Goal: Task Accomplishment & Management: Complete application form

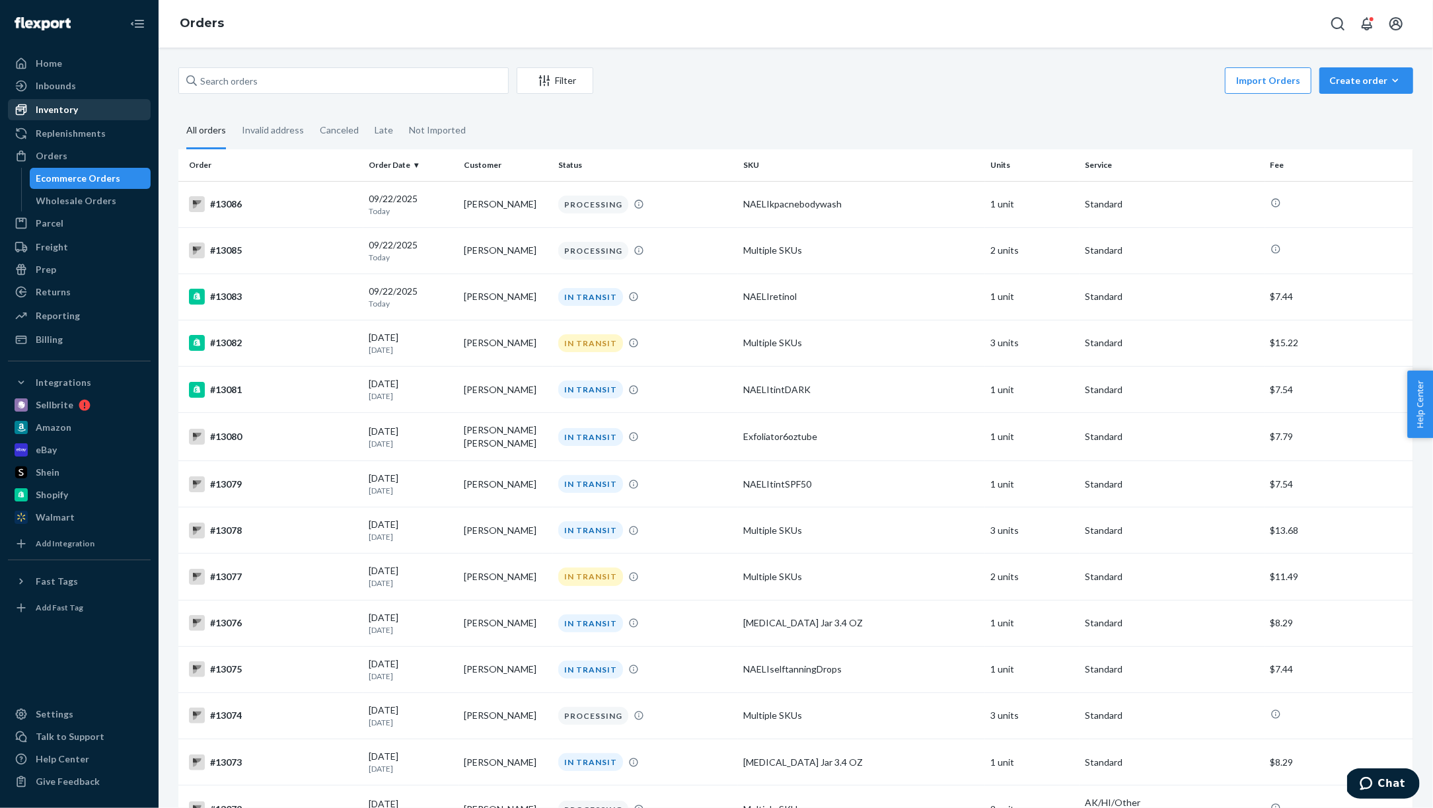
click at [50, 109] on div "Inventory" at bounding box center [57, 109] width 42 height 13
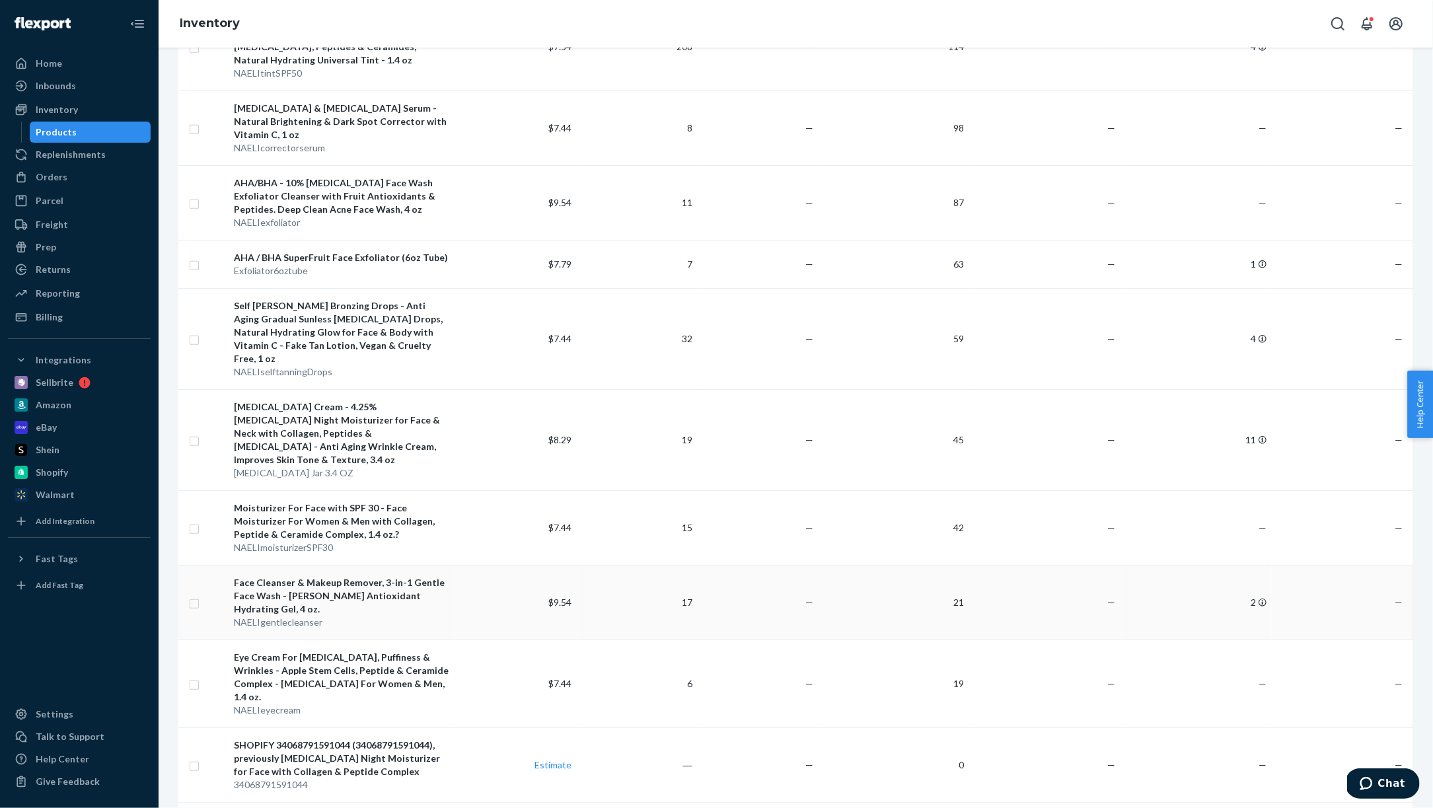
scroll to position [576, 0]
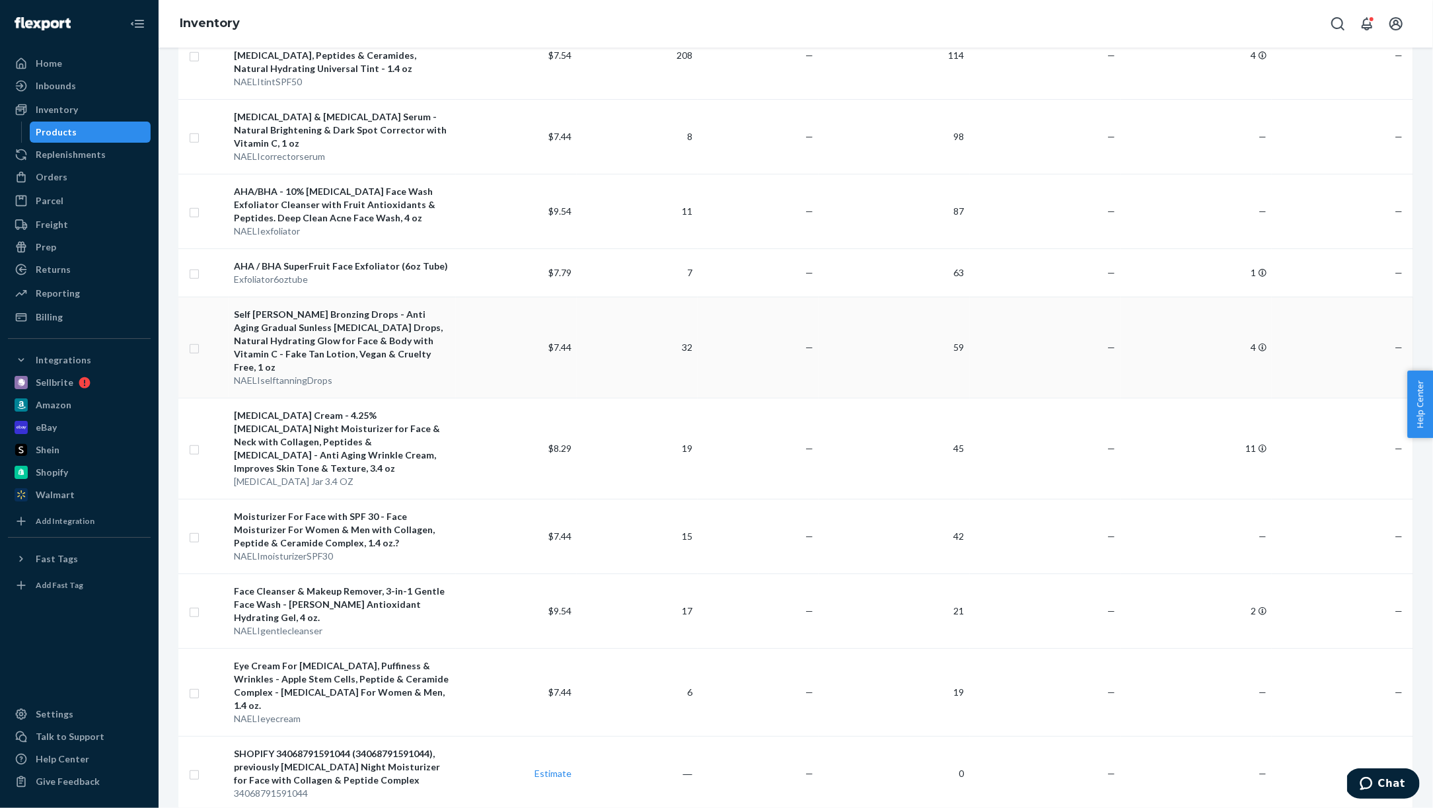
click at [490, 314] on td "$7.44" at bounding box center [516, 347] width 121 height 101
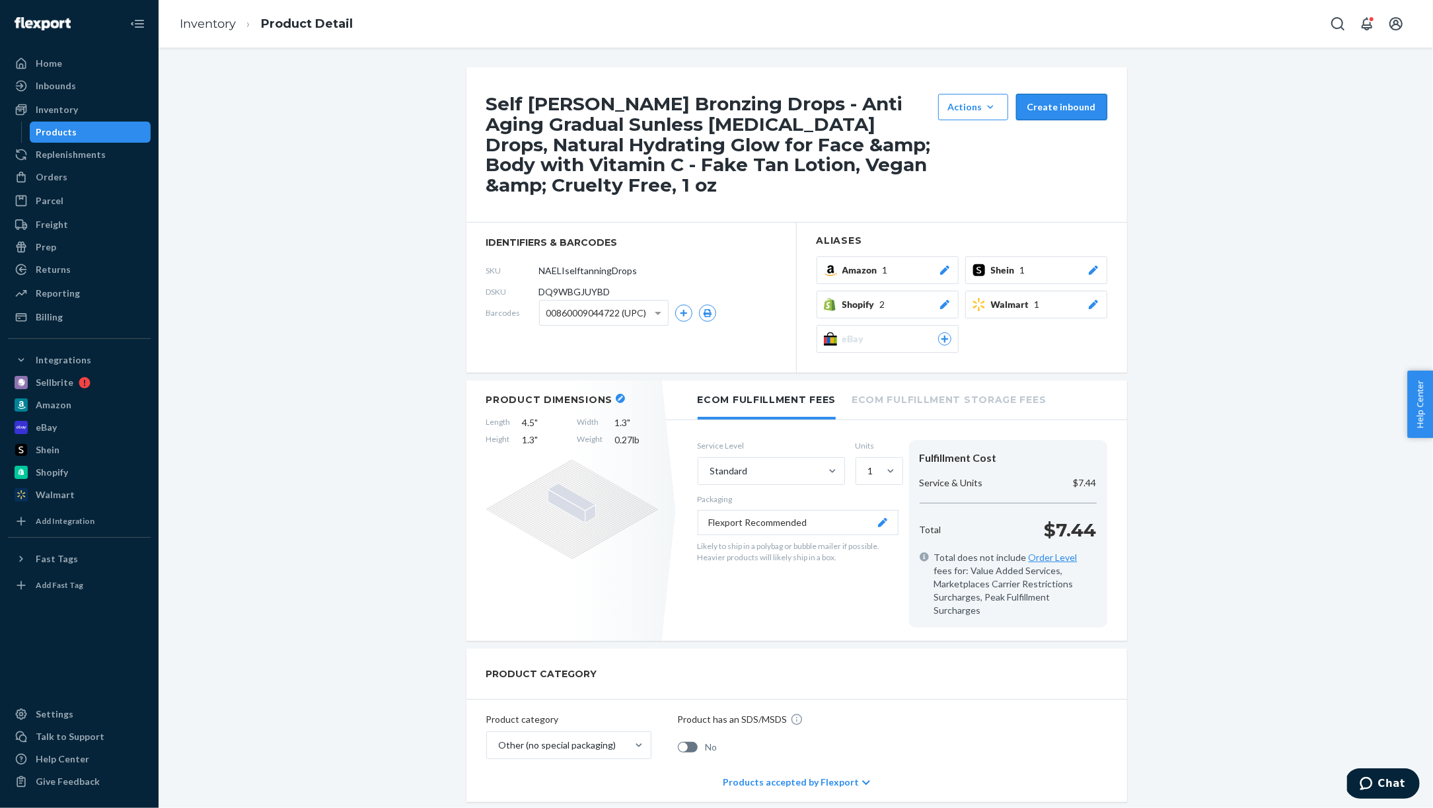
click at [1064, 104] on button "Create inbound" at bounding box center [1061, 107] width 91 height 26
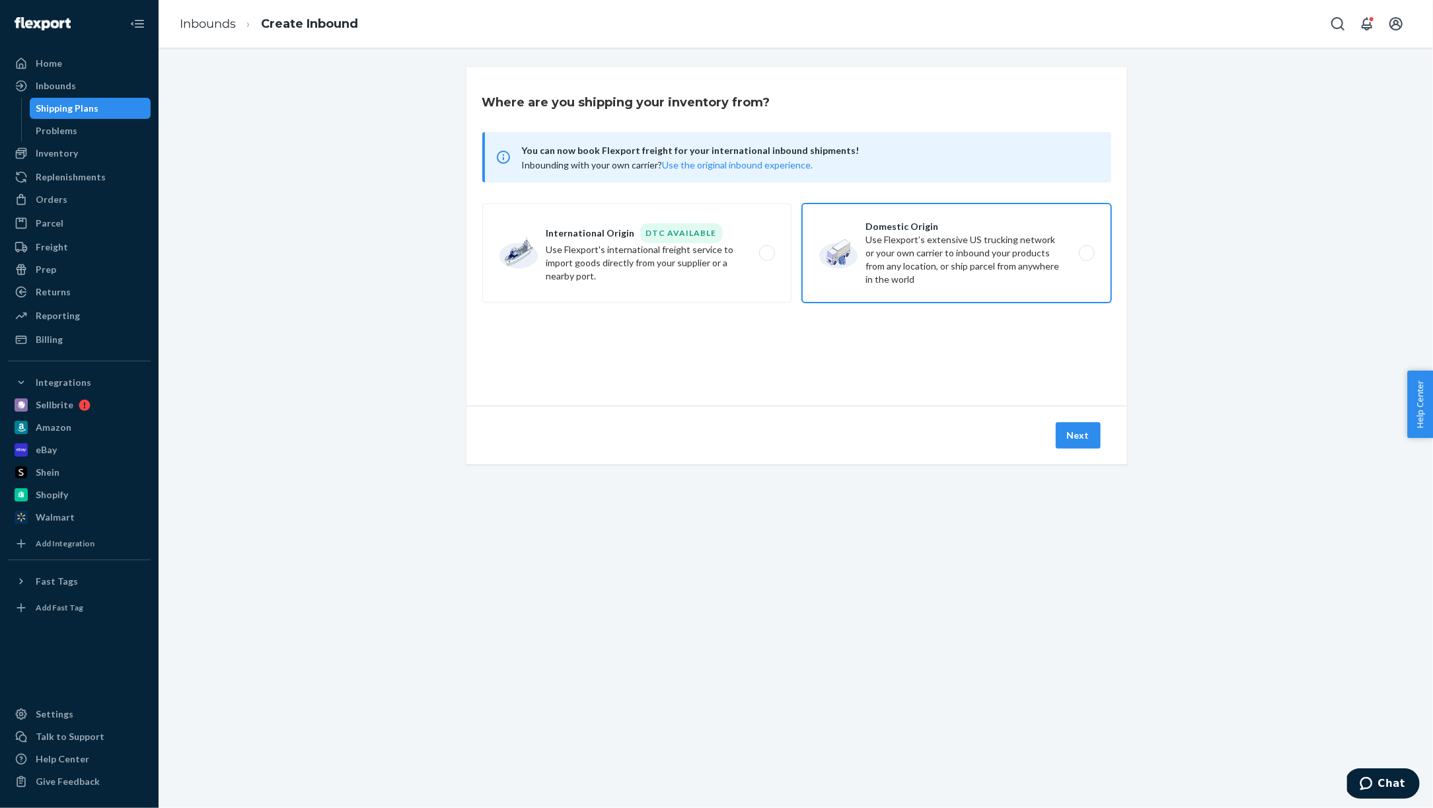
click at [937, 264] on label "Domestic Origin Use Flexport’s extensive US trucking network or your own carrie…" at bounding box center [956, 252] width 309 height 99
click at [1086, 258] on input "Domestic Origin Use Flexport’s extensive US trucking network or your own carrie…" at bounding box center [1090, 253] width 9 height 9
radio input "true"
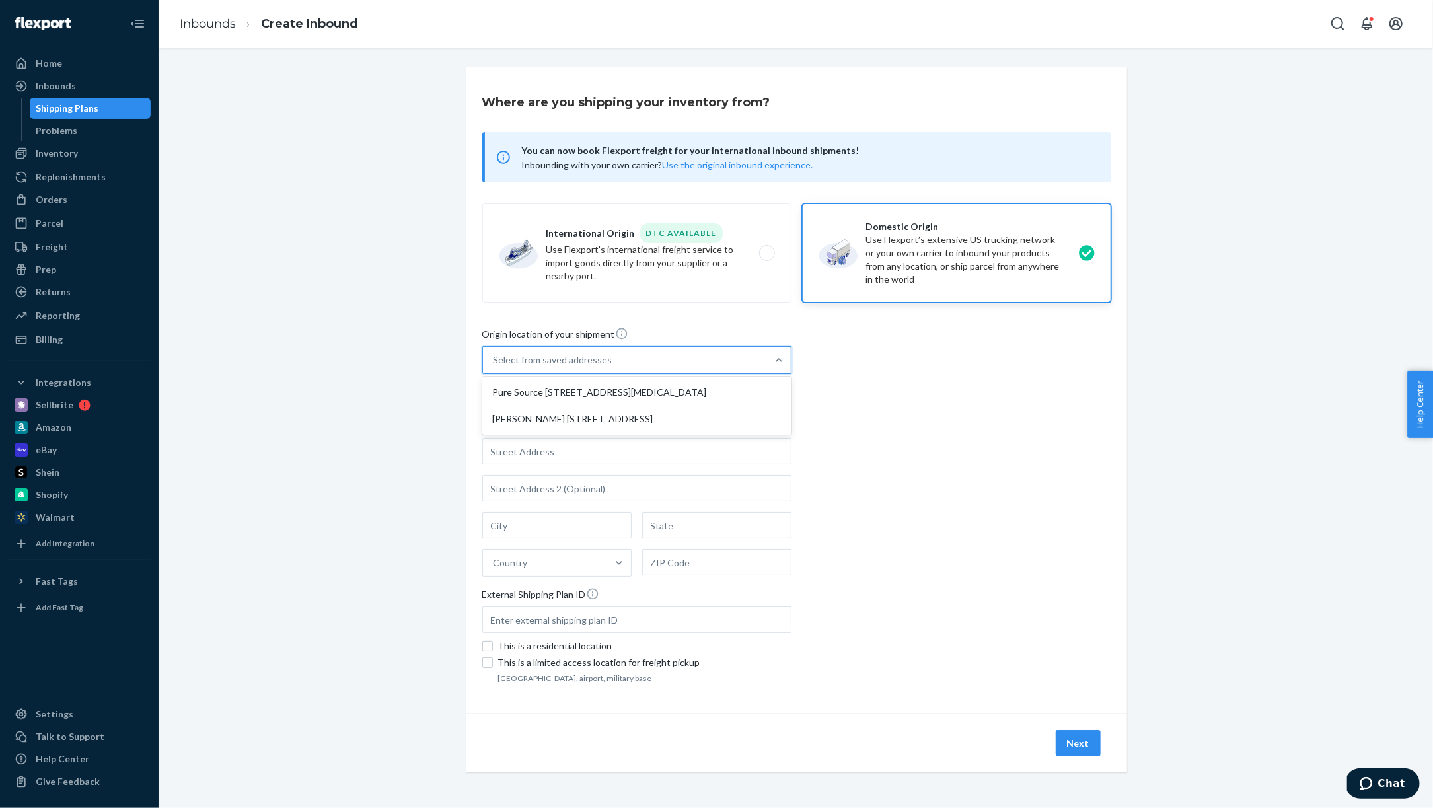
click at [750, 363] on div "Select from saved addresses" at bounding box center [625, 360] width 284 height 26
click at [495, 363] on input "option Pure Source [STREET_ADDRESS][MEDICAL_DATA] focused, 1 of 2. 2 results av…" at bounding box center [494, 359] width 1 height 13
click at [710, 416] on div "[PERSON_NAME] [STREET_ADDRESS]" at bounding box center [637, 419] width 304 height 26
click at [495, 367] on input "option [PERSON_NAME] [STREET_ADDRESS] focused, 2 of 2. 2 results available. Use…" at bounding box center [494, 359] width 1 height 13
type input "[PERSON_NAME]"
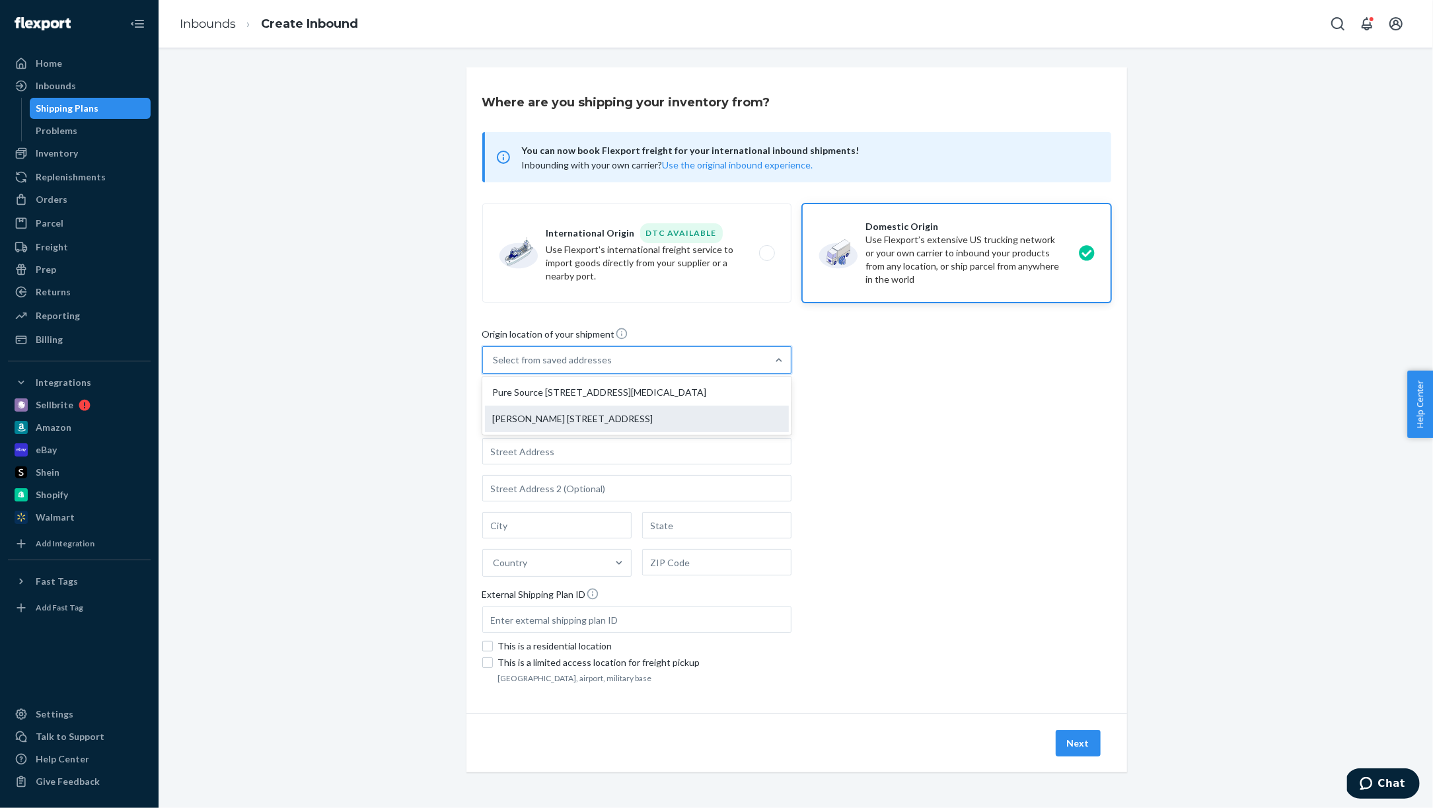
type input "[STREET_ADDRESS]"
type input "[GEOGRAPHIC_DATA]"
type input "FL"
type input "33140"
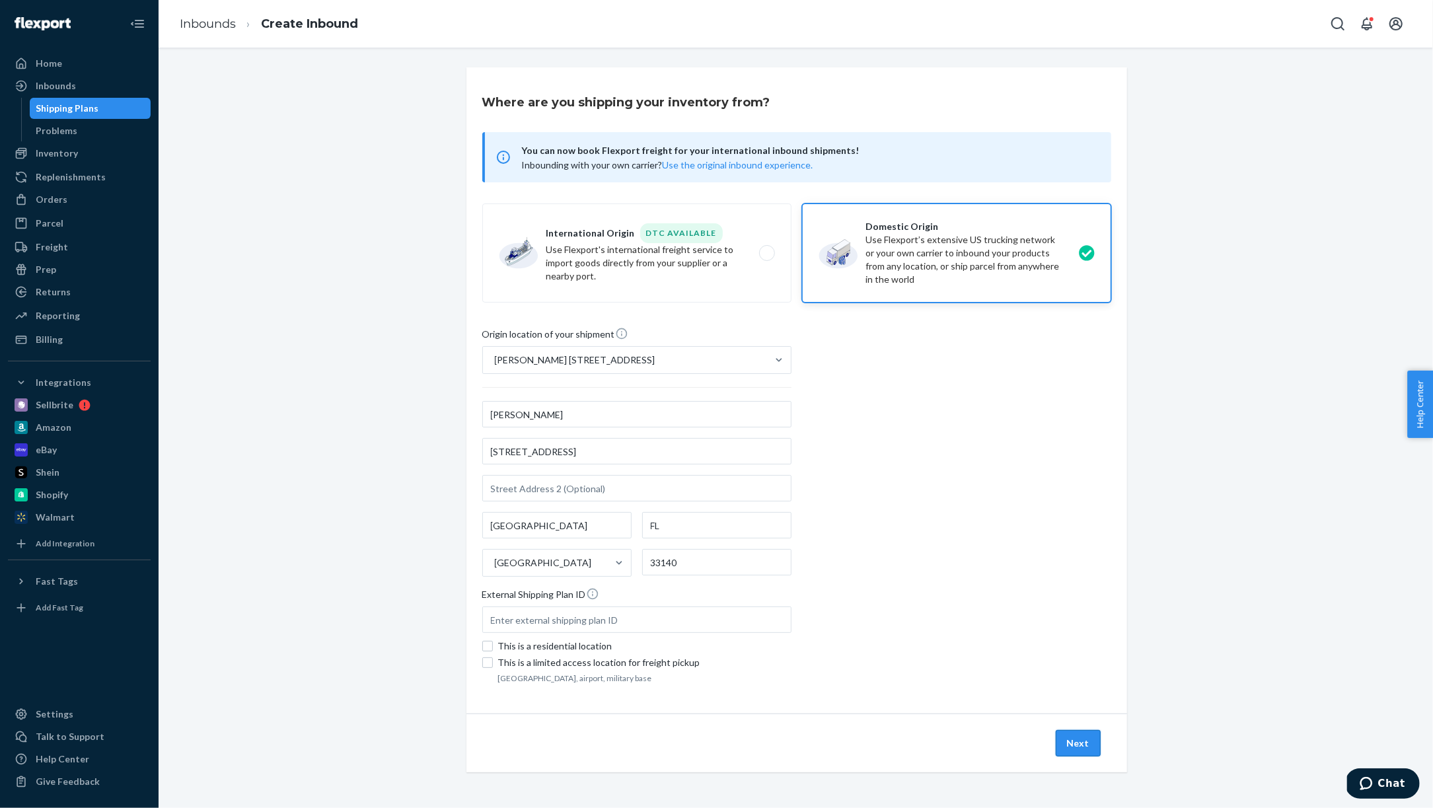
click at [1074, 738] on button "Next" at bounding box center [1078, 743] width 45 height 26
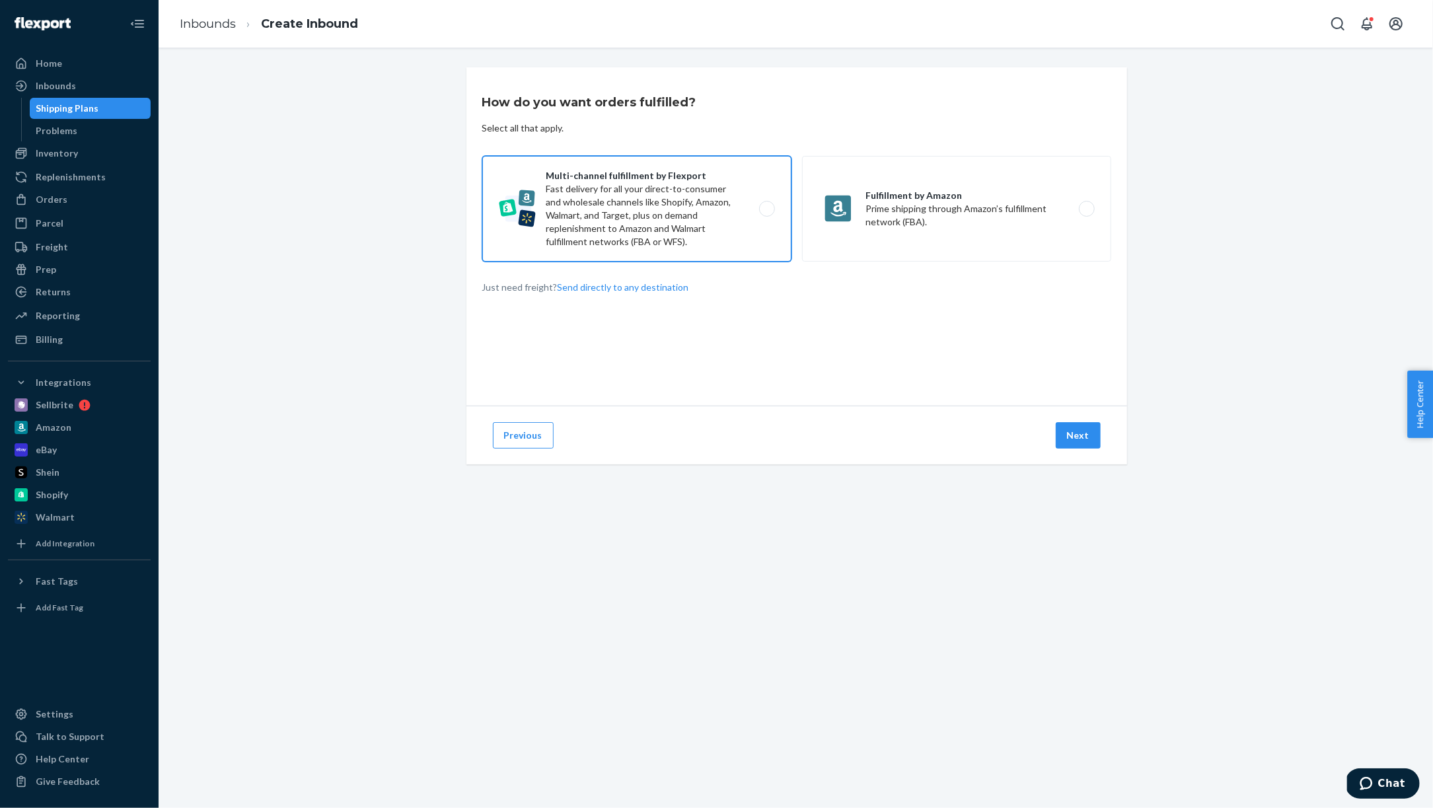
click at [665, 235] on label "Multi-channel fulfillment by Flexport Fast delivery for all your direct-to-cons…" at bounding box center [636, 209] width 309 height 106
click at [766, 213] on input "Multi-channel fulfillment by Flexport Fast delivery for all your direct-to-cons…" at bounding box center [770, 209] width 9 height 9
radio input "true"
click at [1068, 442] on button "Next" at bounding box center [1078, 435] width 45 height 26
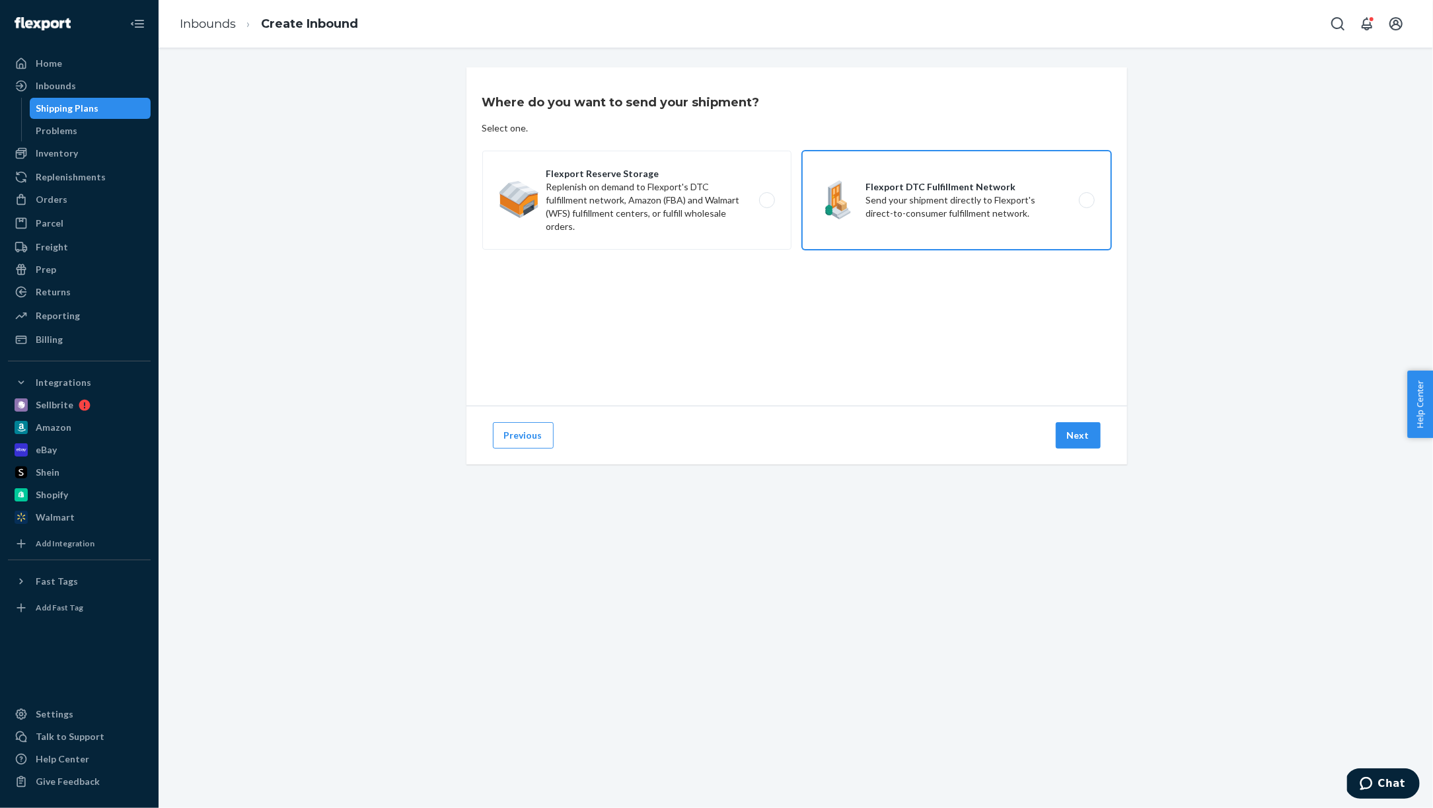
click at [974, 213] on label "Flexport DTC Fulfillment Network Send your shipment directly to Flexport's dire…" at bounding box center [956, 200] width 309 height 99
click at [1086, 205] on input "Flexport DTC Fulfillment Network Send your shipment directly to Flexport's dire…" at bounding box center [1090, 200] width 9 height 9
radio input "true"
click at [1077, 436] on button "Next" at bounding box center [1078, 435] width 45 height 26
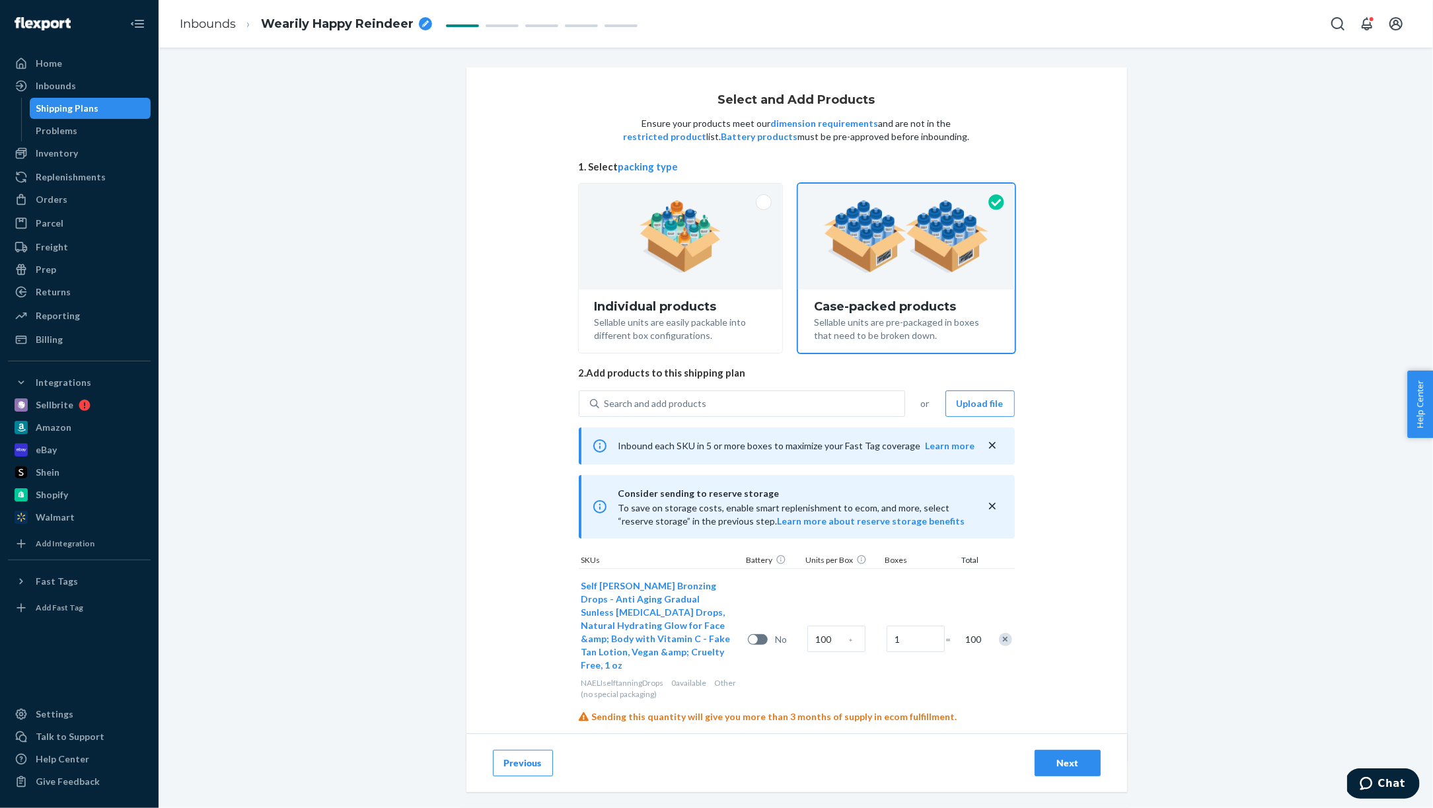
click at [1070, 764] on div "Next" at bounding box center [1068, 762] width 44 height 13
radio input "true"
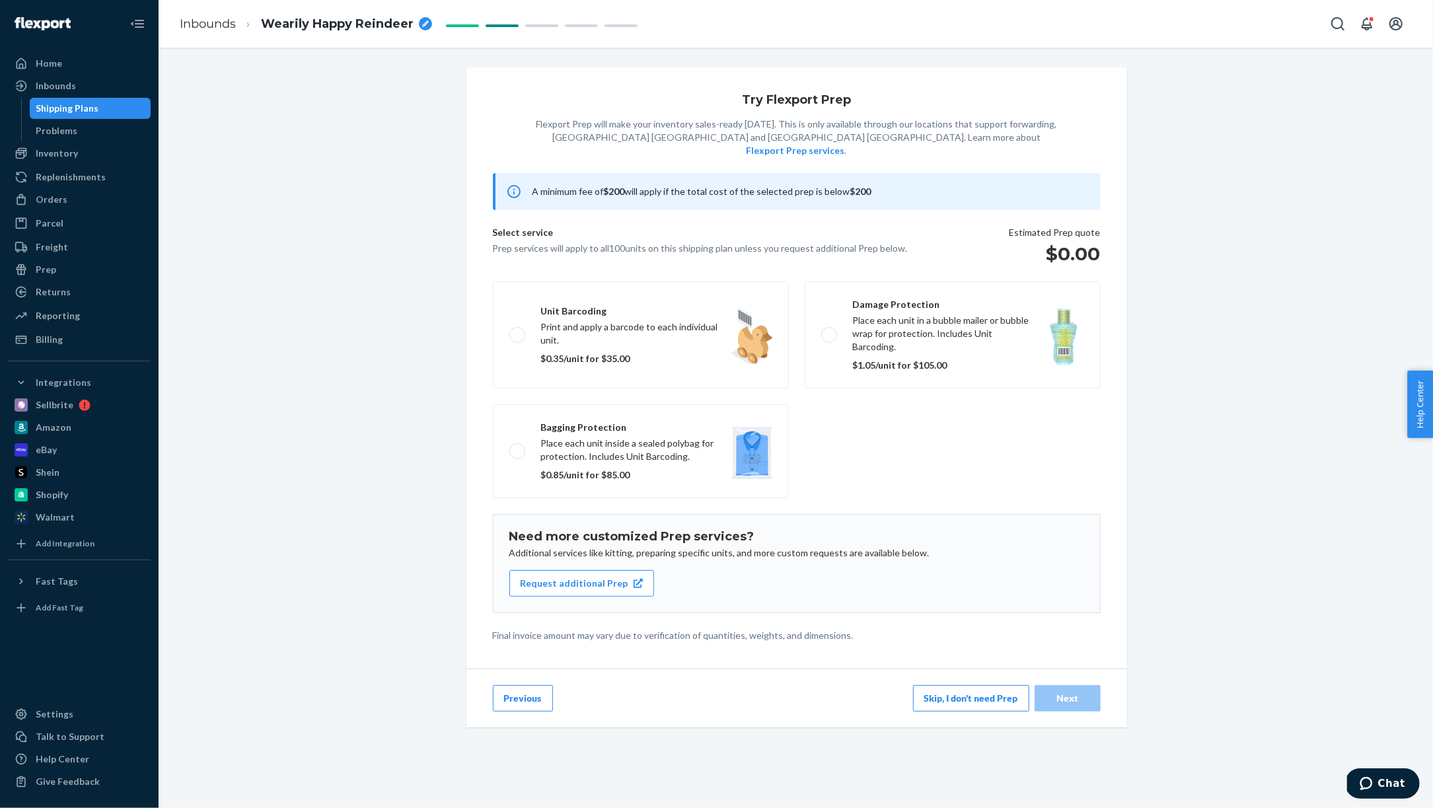
click at [953, 685] on button "Skip, I don't need Prep" at bounding box center [971, 698] width 116 height 26
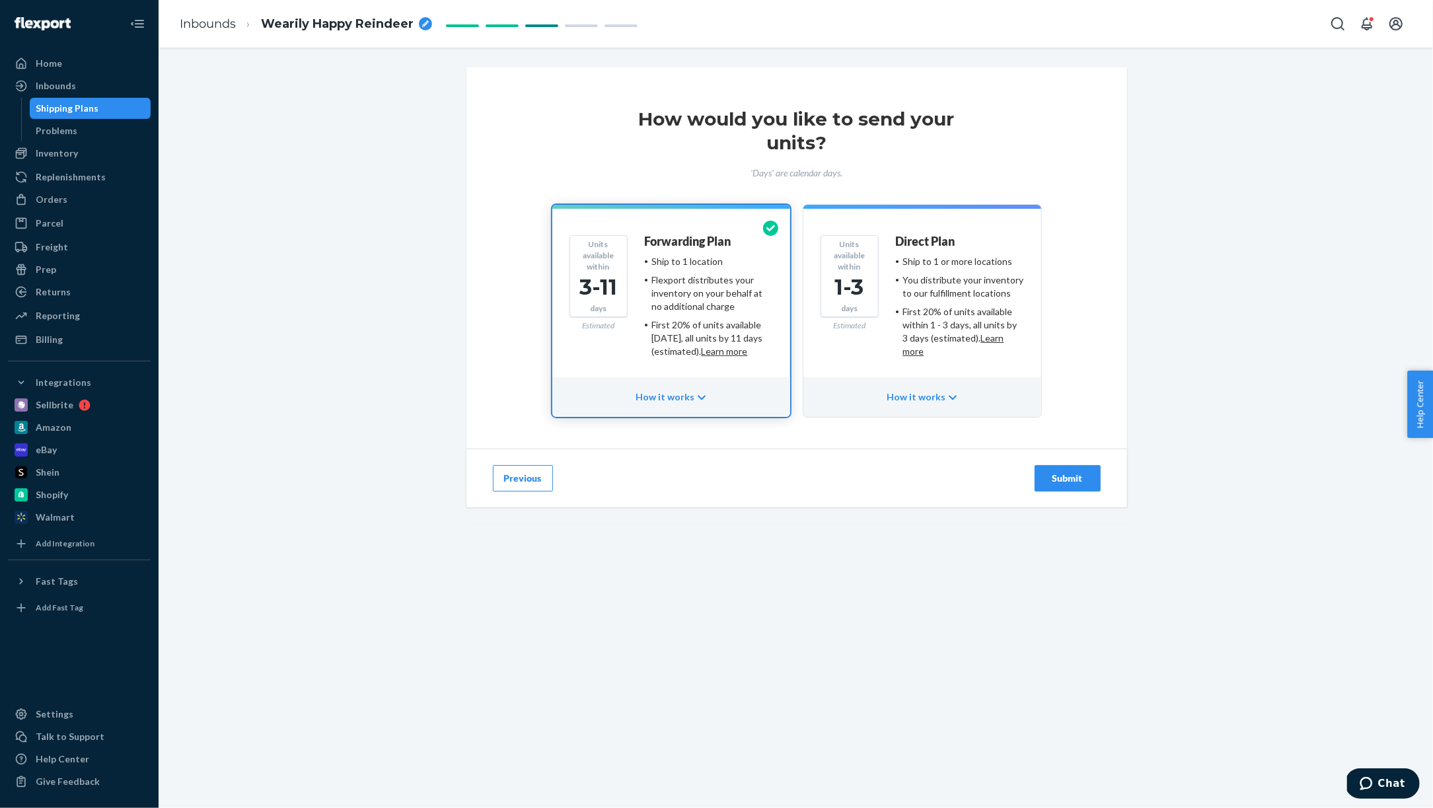
click at [857, 357] on div "Units available within 1-3 days Estimated" at bounding box center [850, 301] width 58 height 132
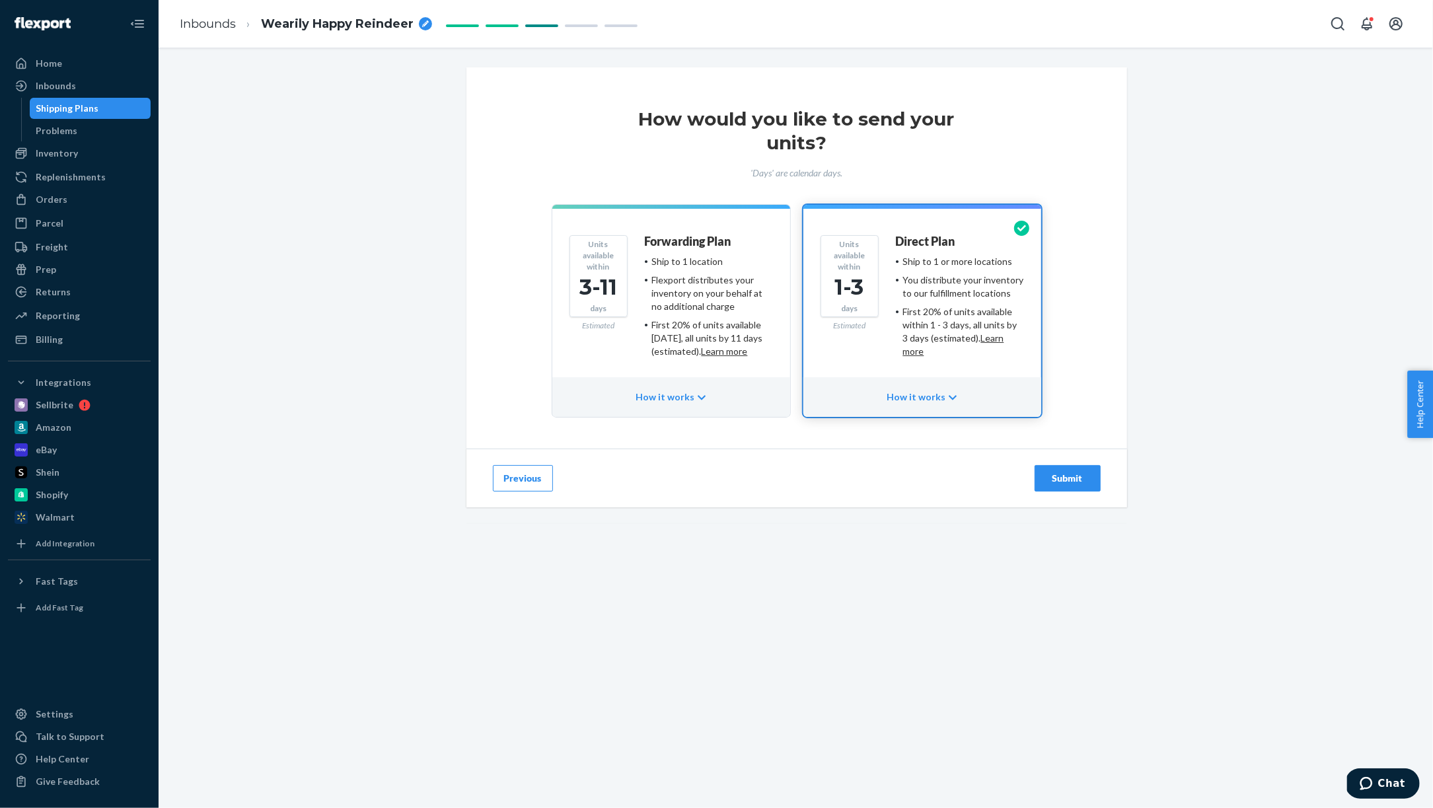
click at [1066, 482] on div "Submit" at bounding box center [1068, 478] width 44 height 13
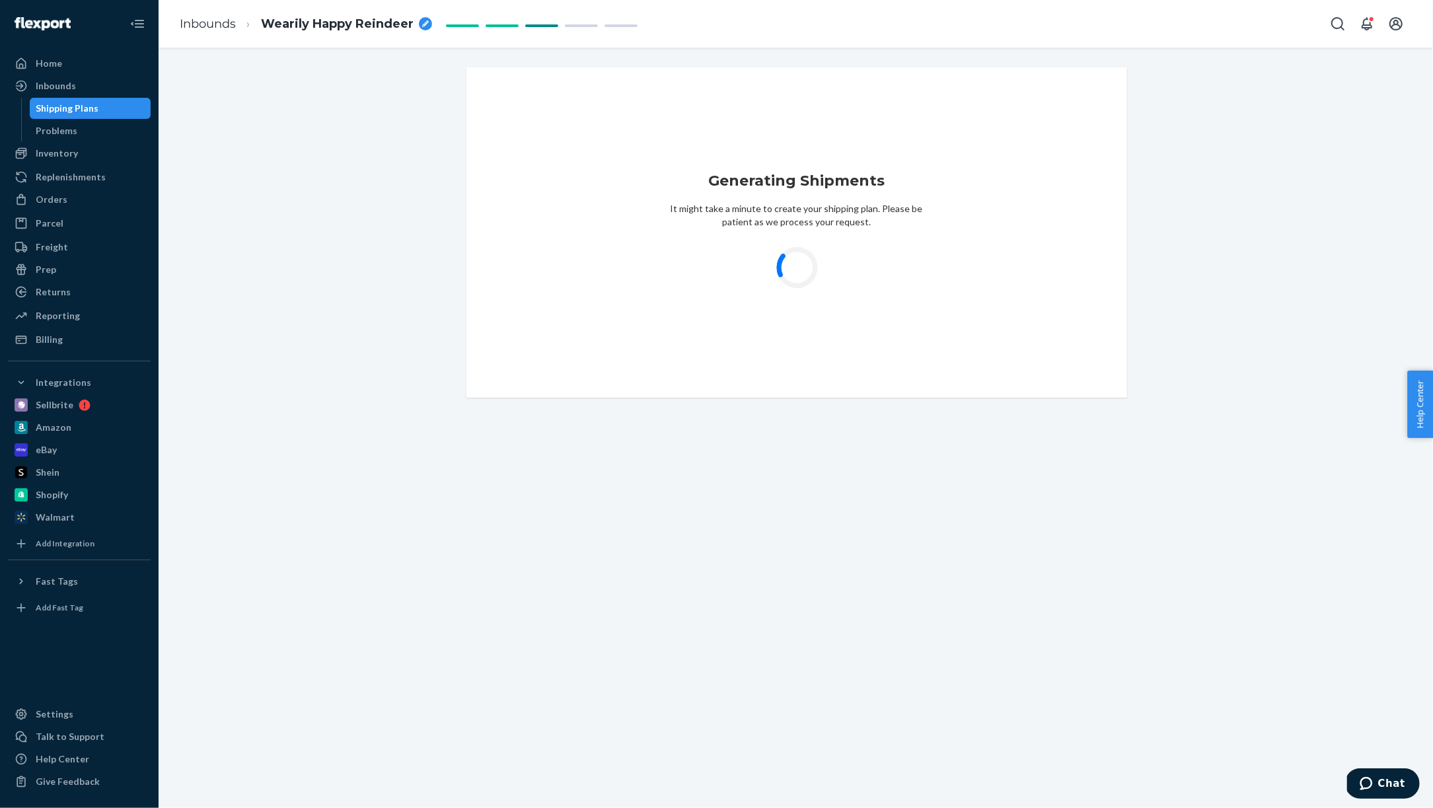
click at [415, 24] on div "Wearily Happy Reindeer" at bounding box center [346, 24] width 171 height 17
click at [384, 22] on input "Wearily Happy Reindeer" at bounding box center [327, 23] width 132 height 21
type input "[DATE] 1 box [PERSON_NAME]"
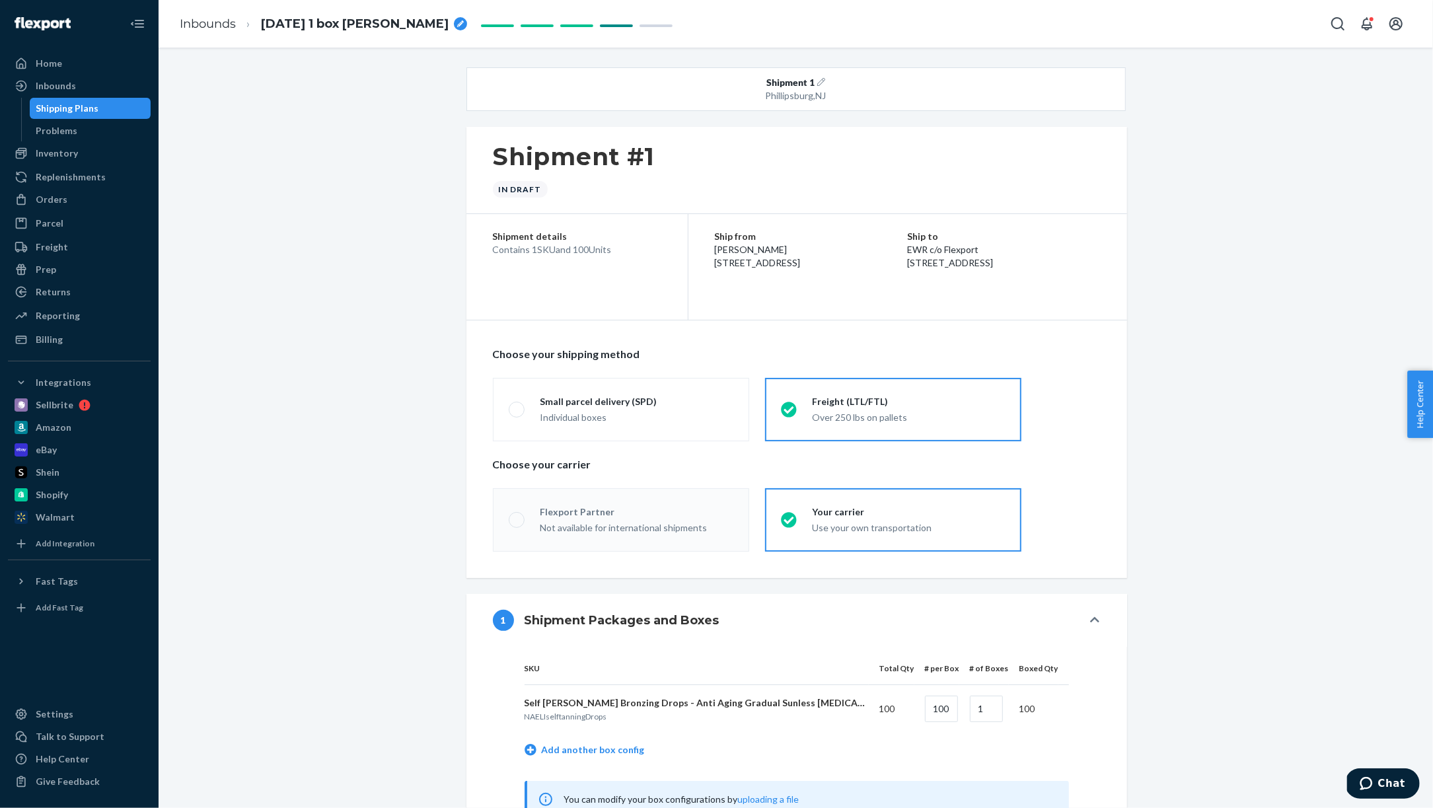
radio input "true"
radio input "false"
radio input "true"
radio input "false"
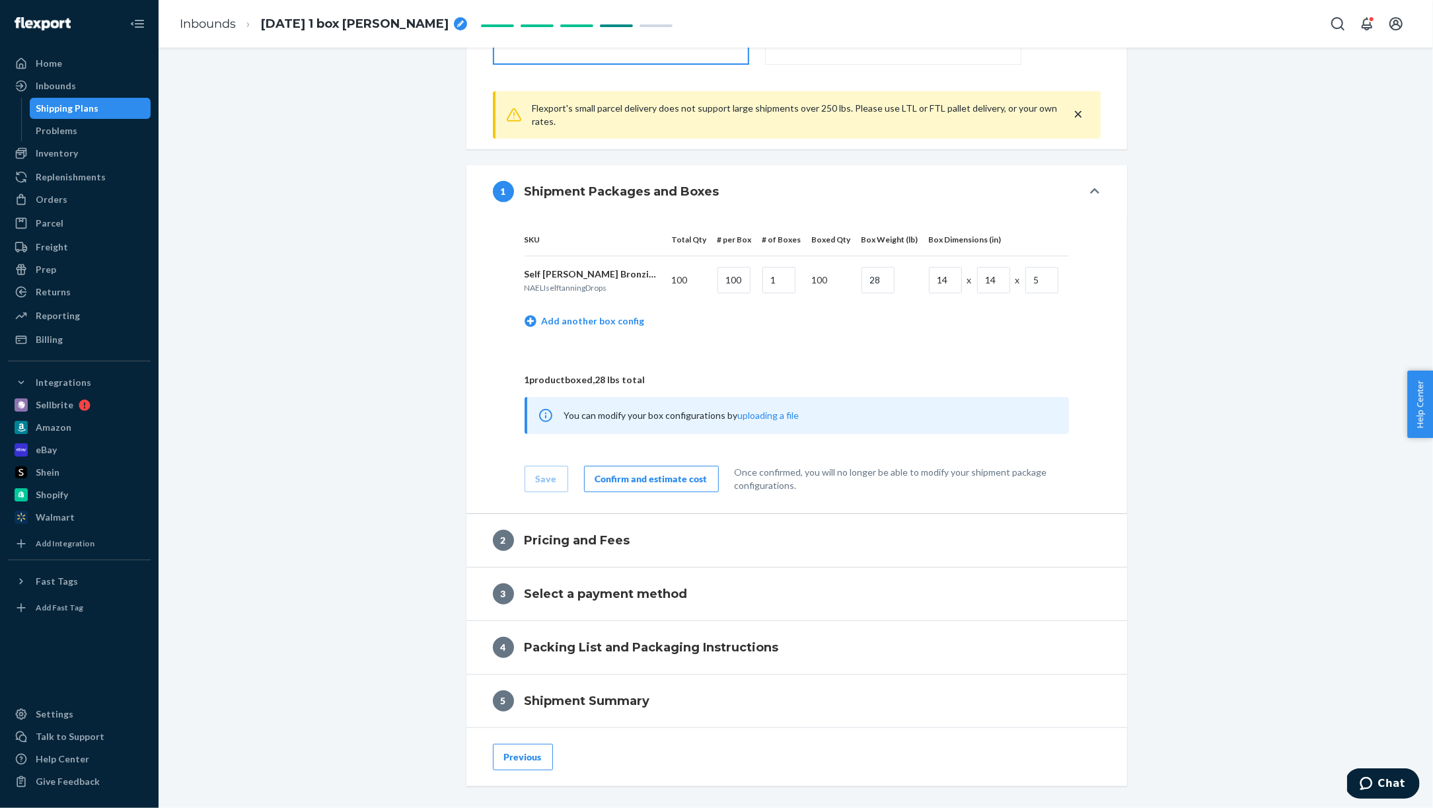
scroll to position [521, 0]
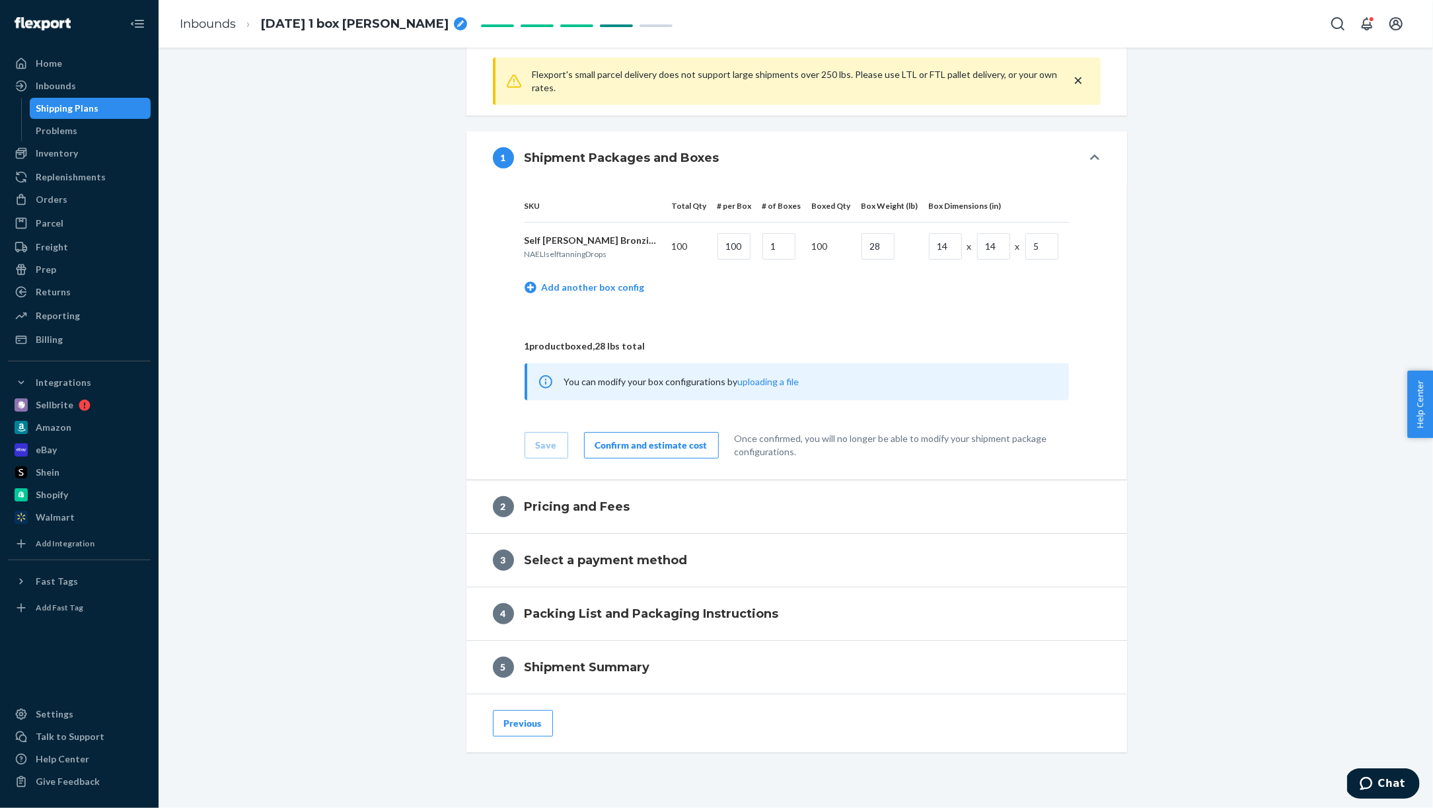
click at [632, 439] on div "Confirm and estimate cost" at bounding box center [651, 445] width 112 height 13
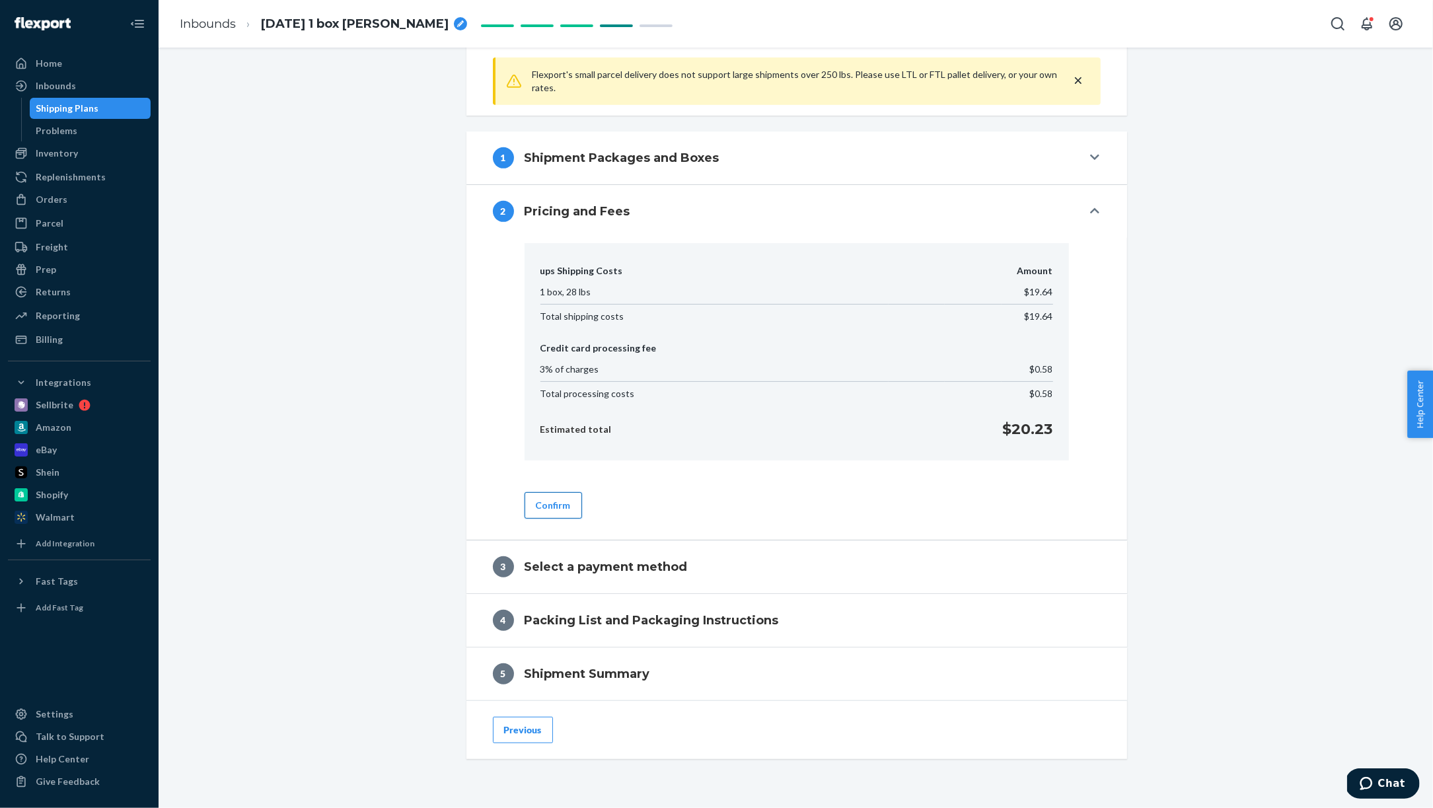
click at [559, 505] on button "Confirm" at bounding box center [553, 505] width 57 height 26
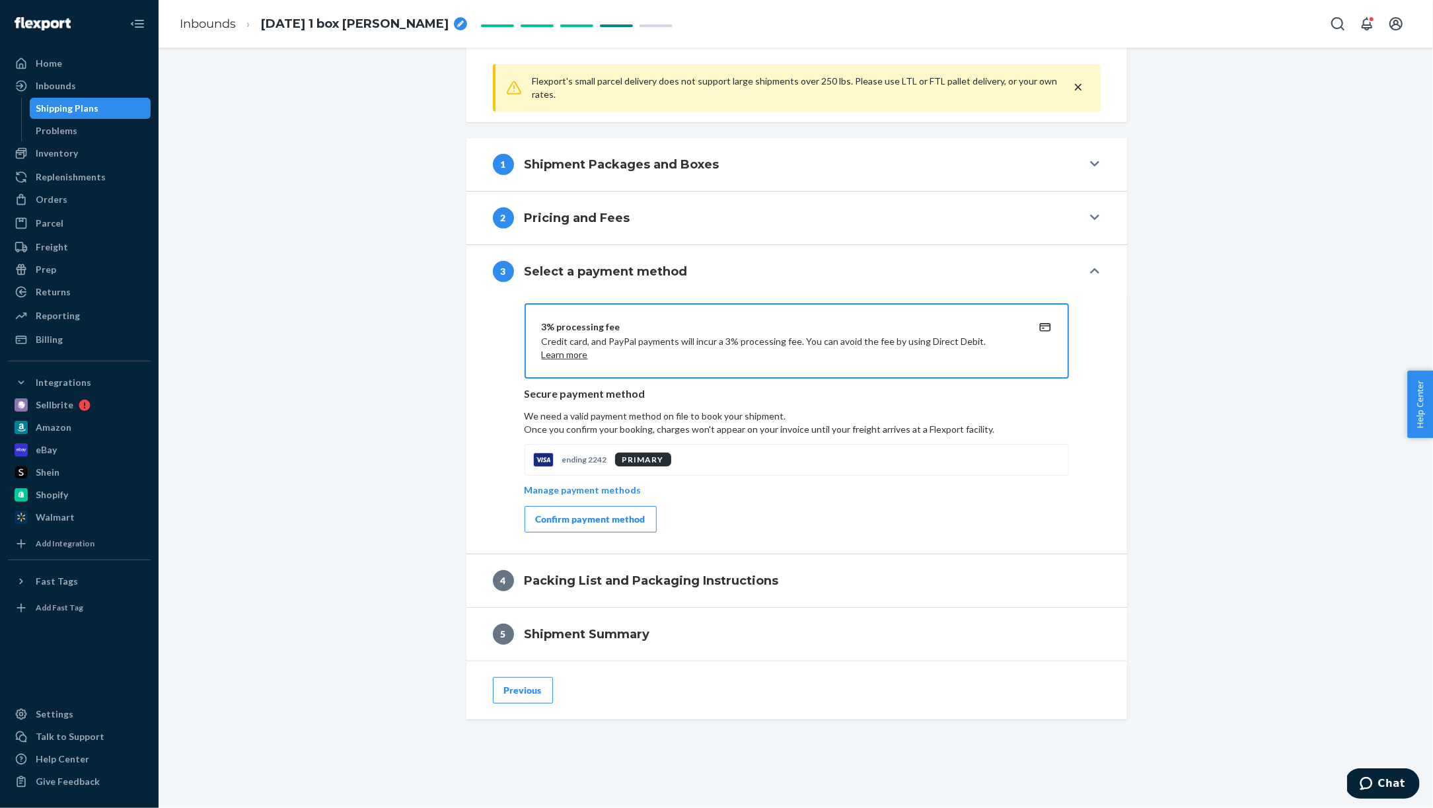
scroll to position [511, 0]
click at [593, 519] on div "Confirm payment method" at bounding box center [591, 521] width 110 height 13
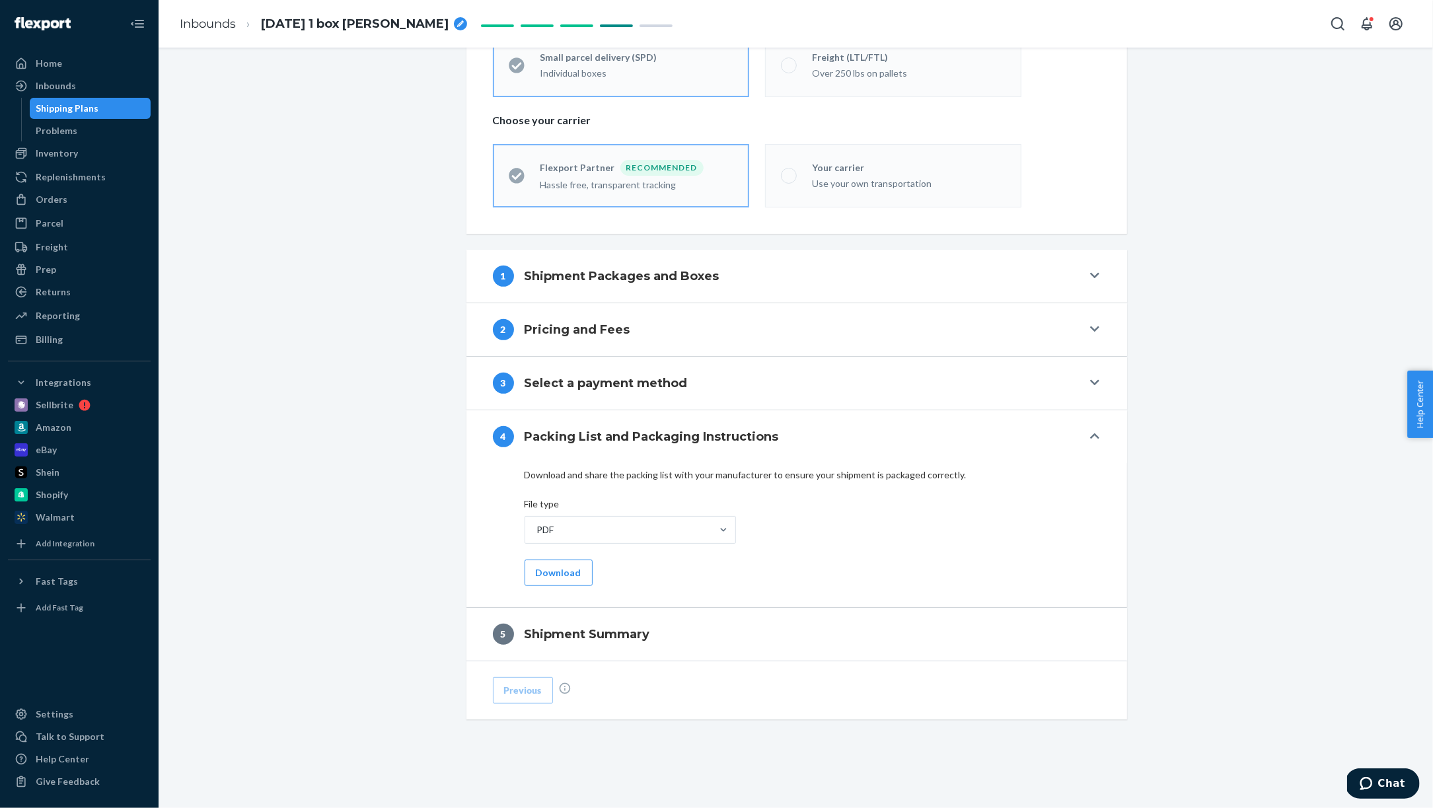
scroll to position [341, 0]
click at [558, 579] on button "Download" at bounding box center [559, 576] width 68 height 26
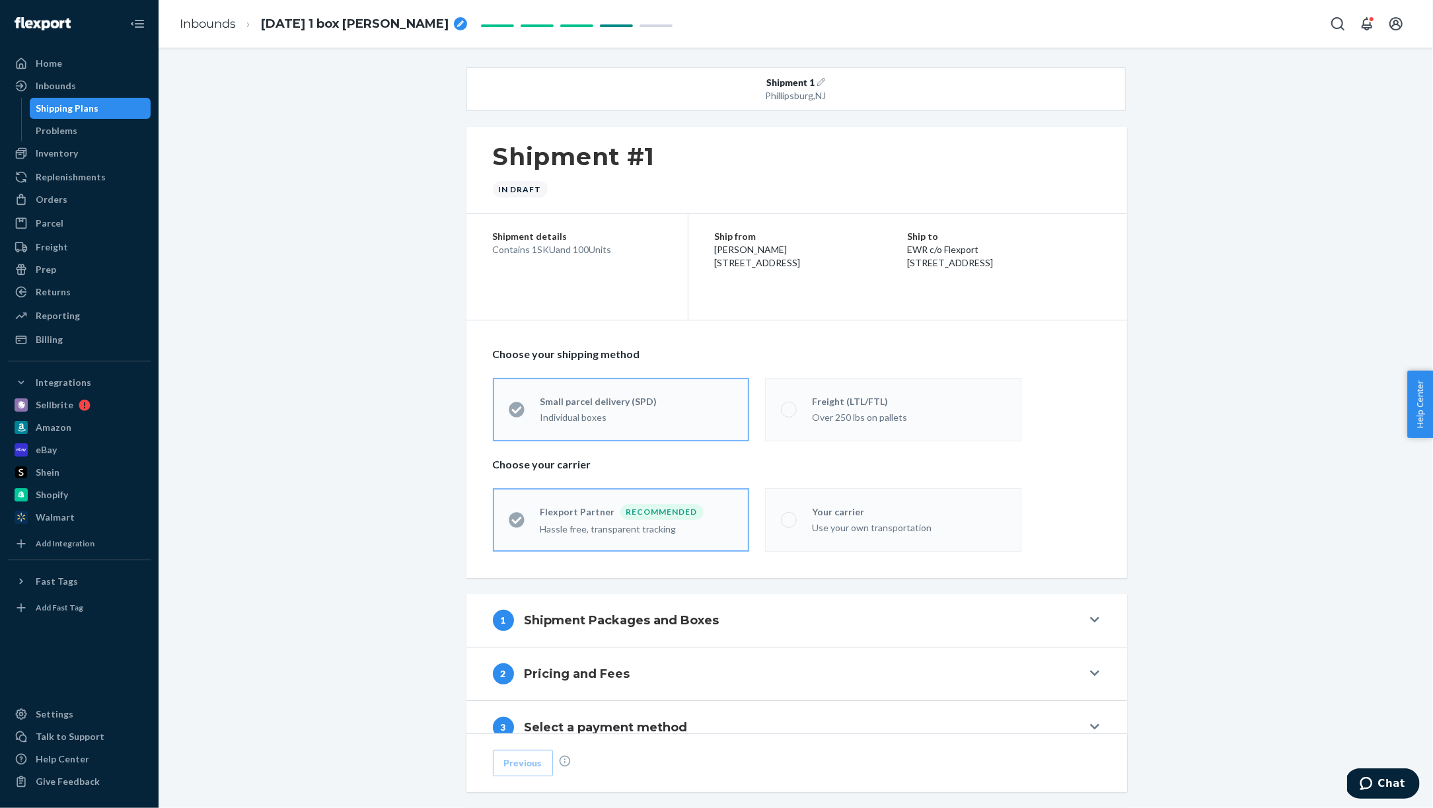
scroll to position [293, 0]
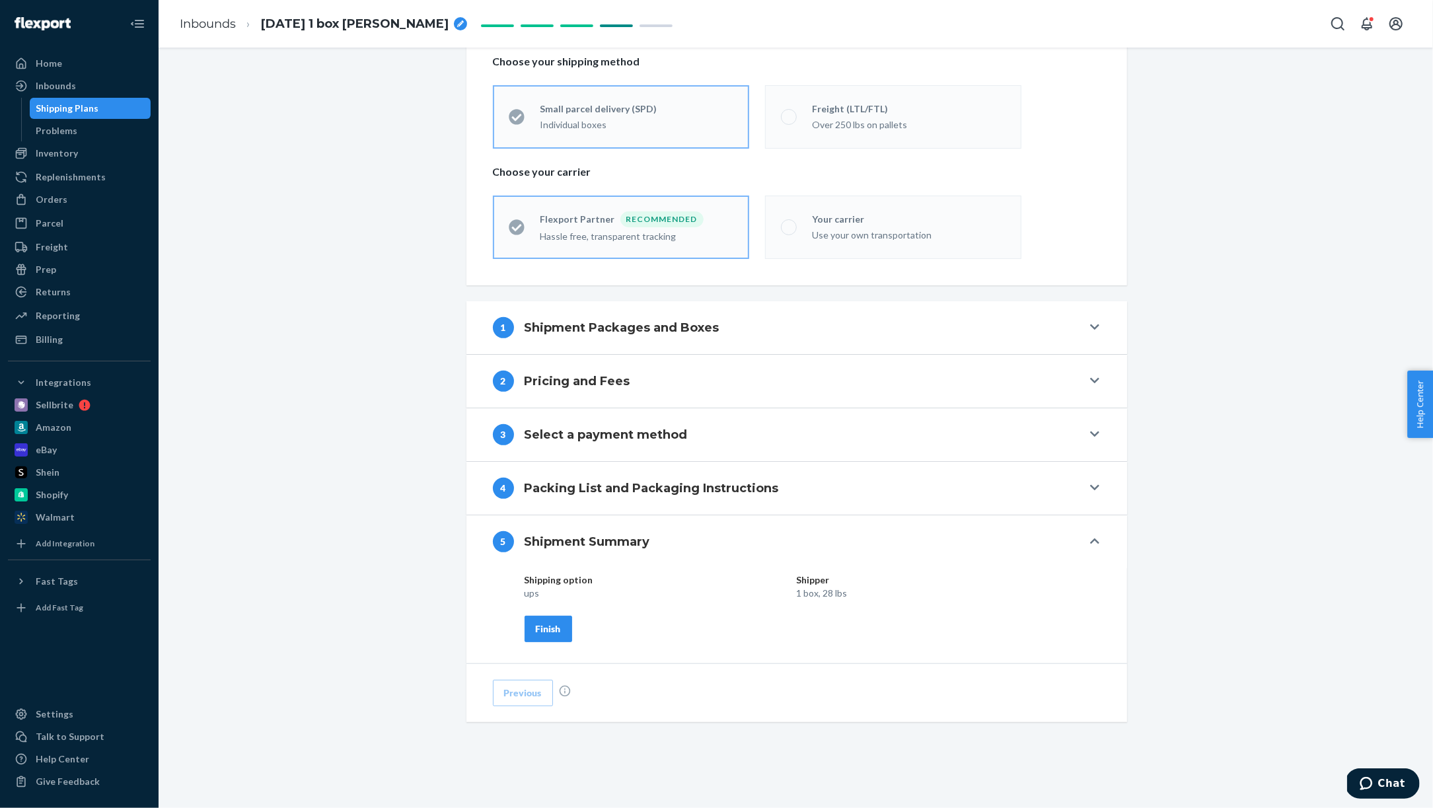
click at [557, 622] on div "Finish" at bounding box center [548, 628] width 25 height 13
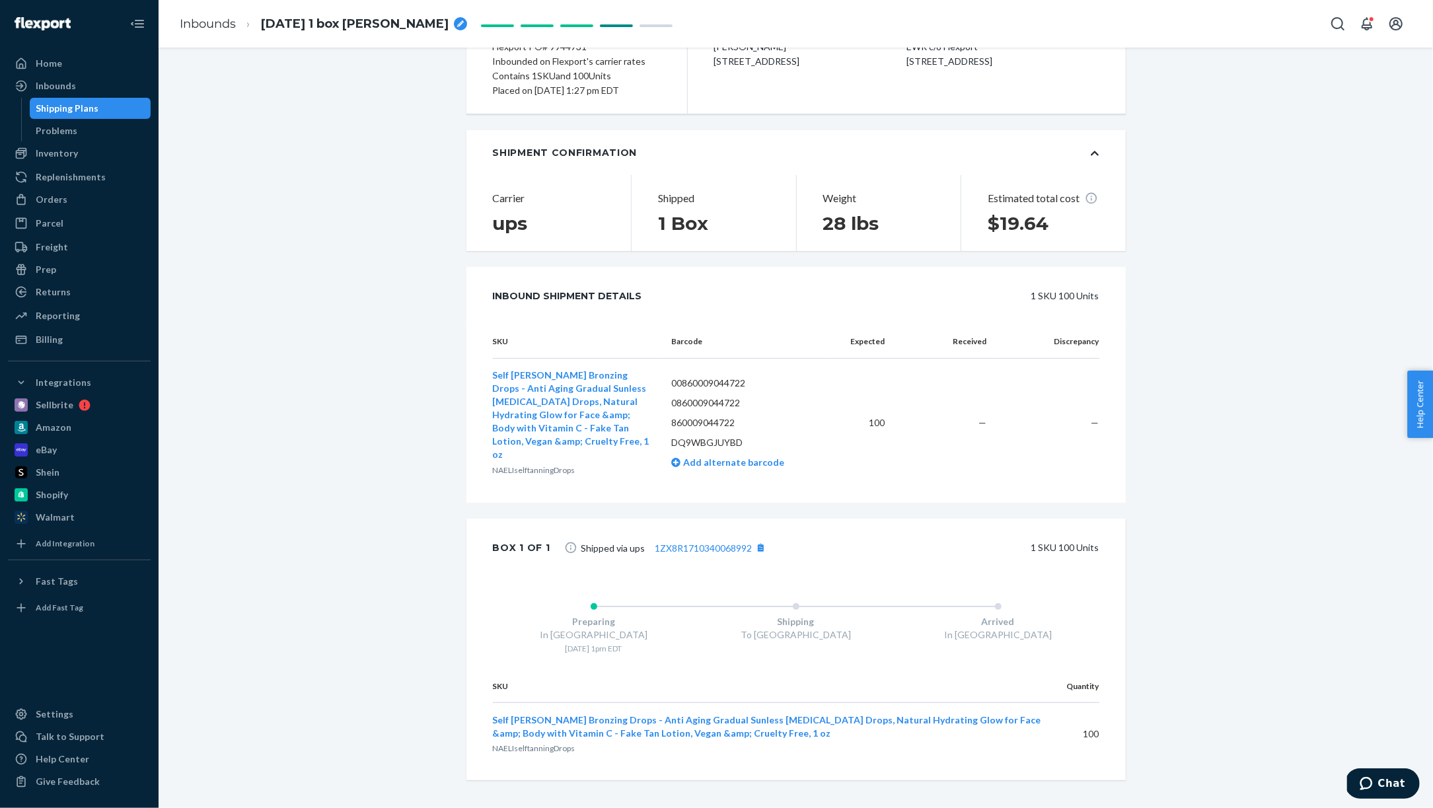
scroll to position [0, 0]
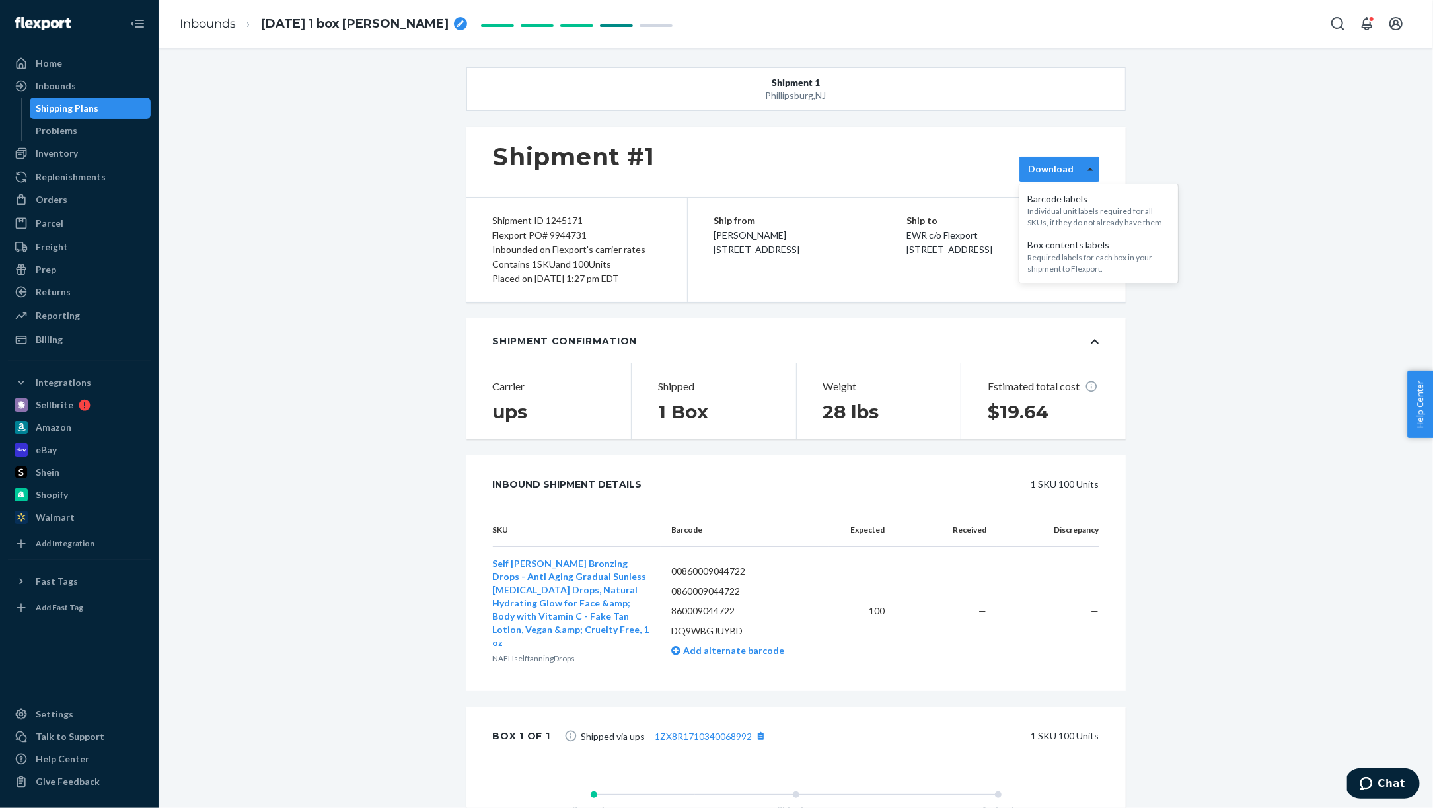
click at [1085, 168] on div at bounding box center [1090, 169] width 17 height 20
click at [1081, 248] on div "Box contents labels" at bounding box center [1098, 244] width 143 height 13
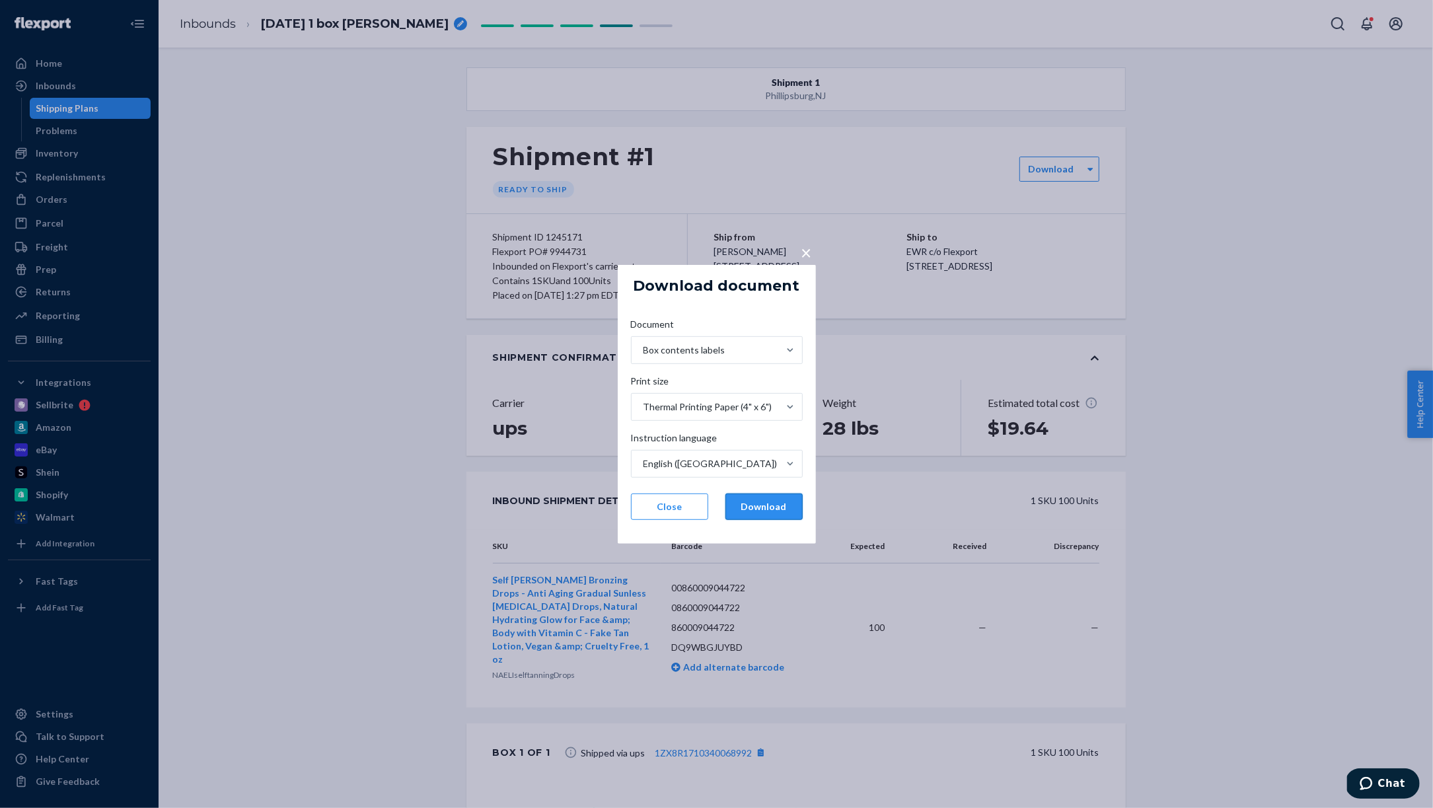
click at [766, 509] on button "Download" at bounding box center [763, 507] width 77 height 26
click at [803, 254] on span "×" at bounding box center [806, 251] width 11 height 22
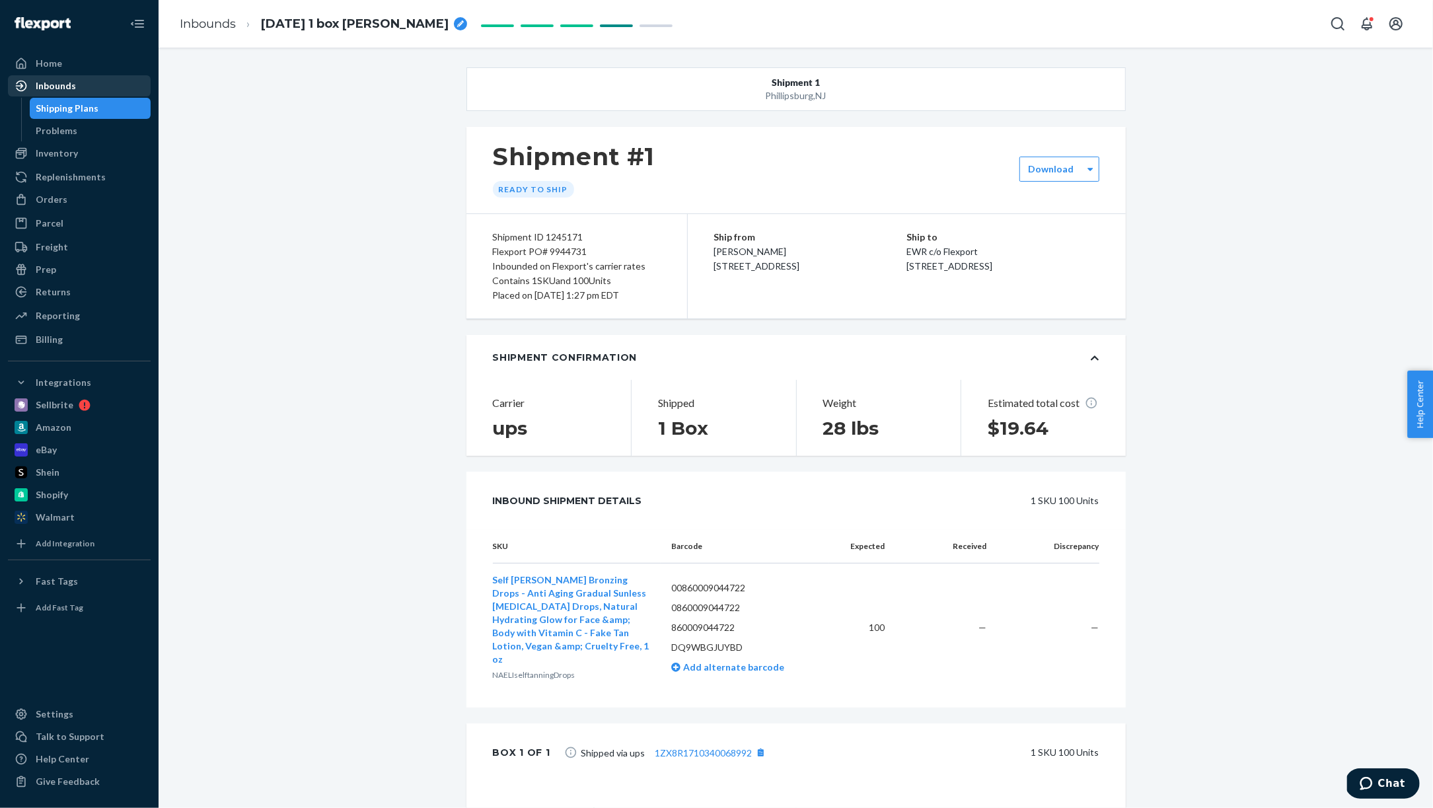
click at [59, 86] on div "Inbounds" at bounding box center [56, 85] width 40 height 13
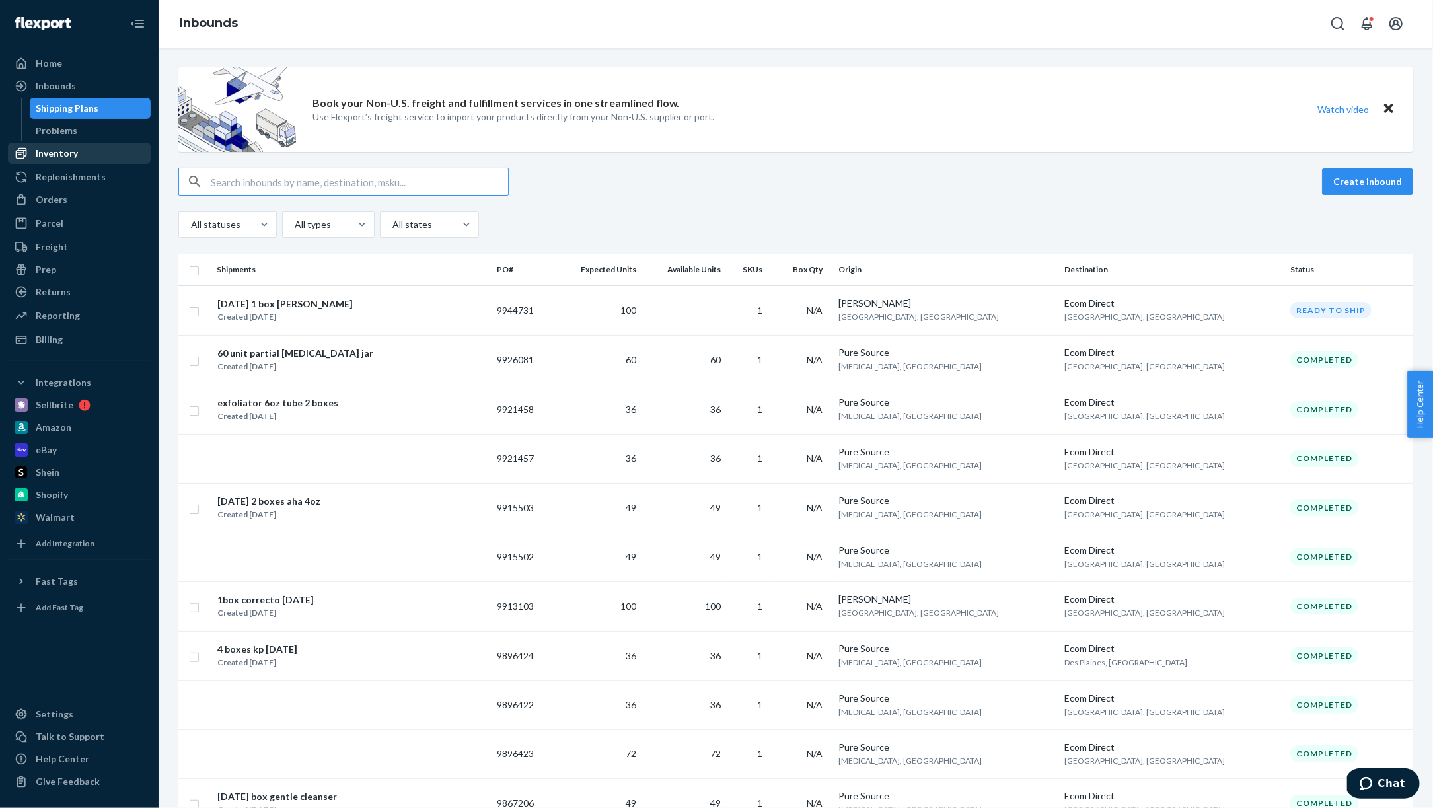
click at [64, 153] on div "Inventory" at bounding box center [57, 153] width 42 height 13
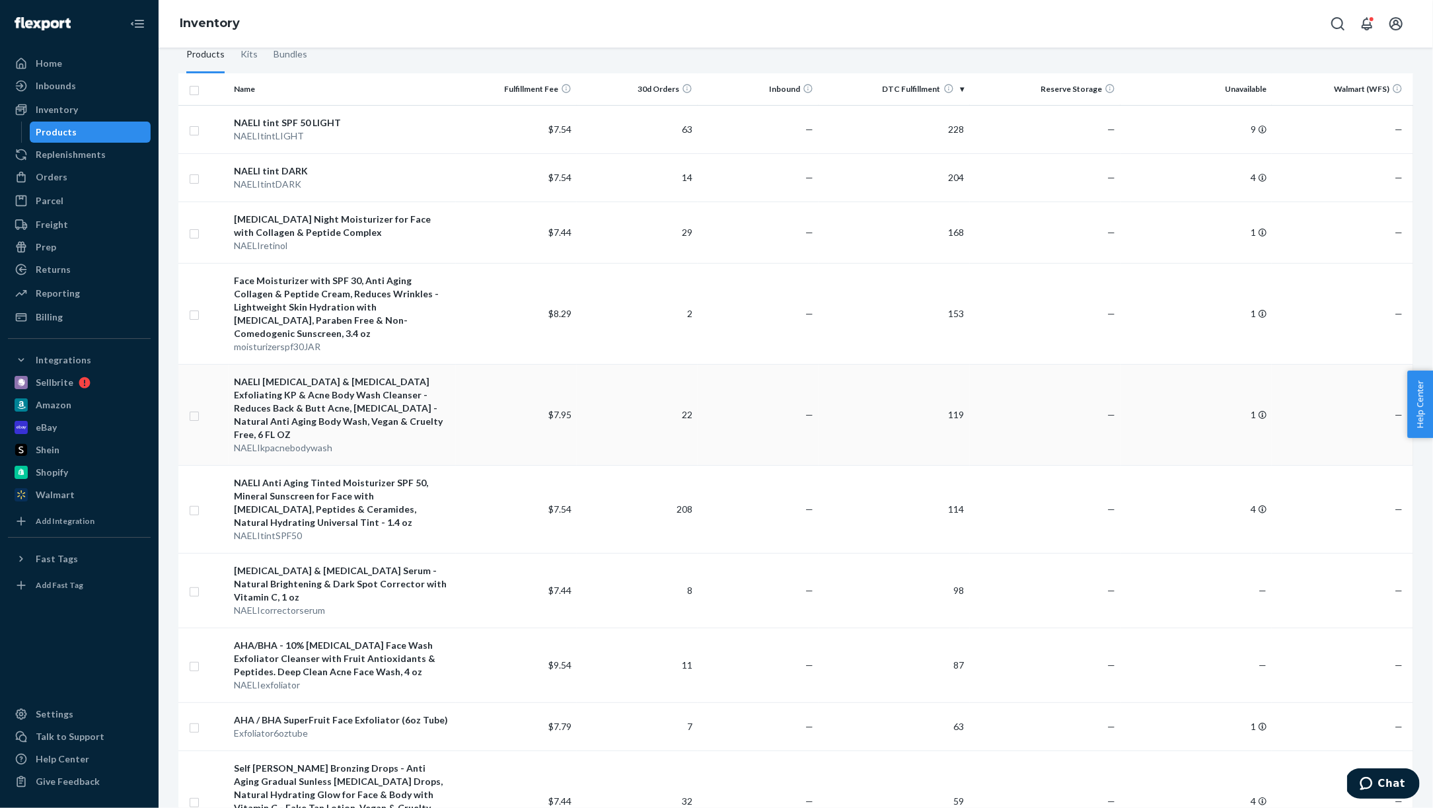
scroll to position [211, 0]
